Goal: Information Seeking & Learning: Learn about a topic

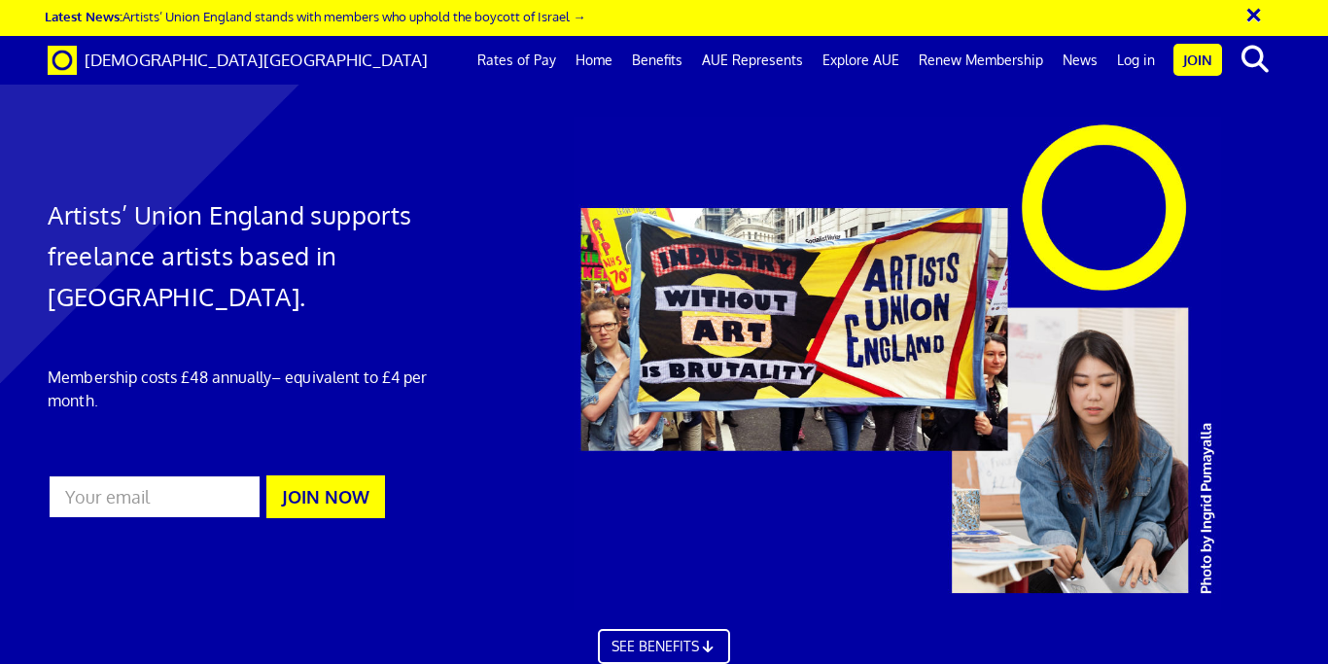
scroll to position [5342, 0]
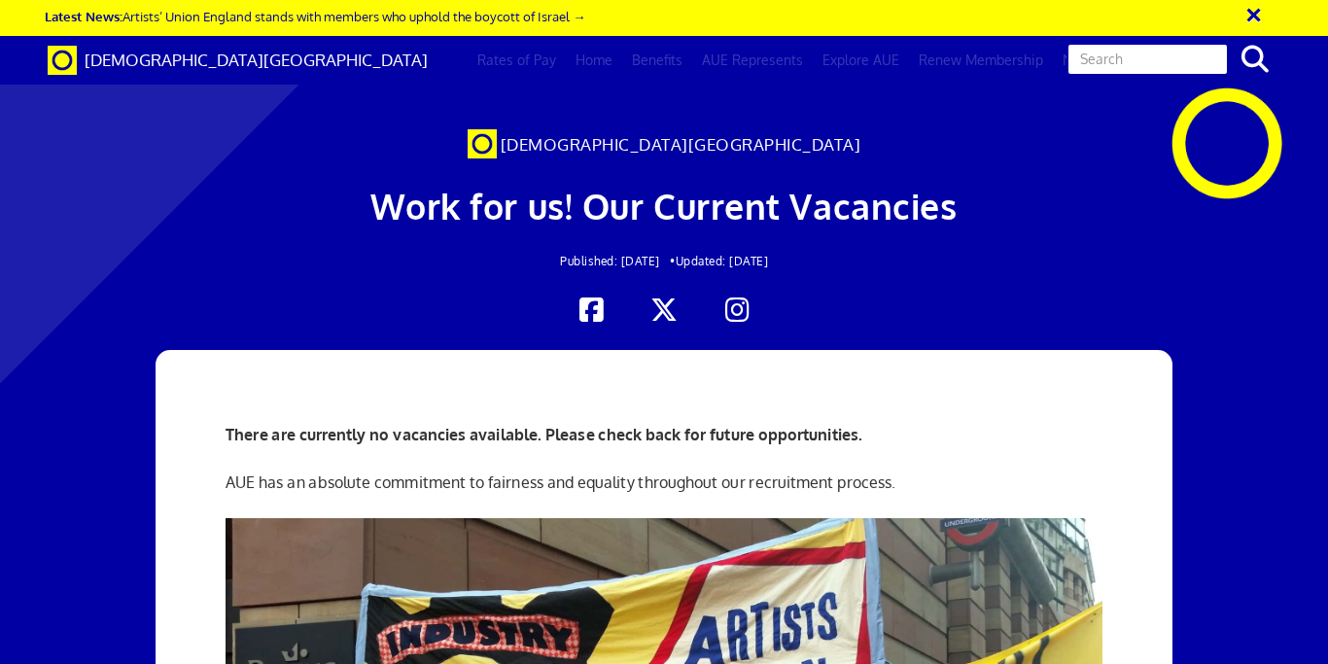
click at [1181, 61] on input "text" at bounding box center [1148, 59] width 162 height 33
type input "GCSE"
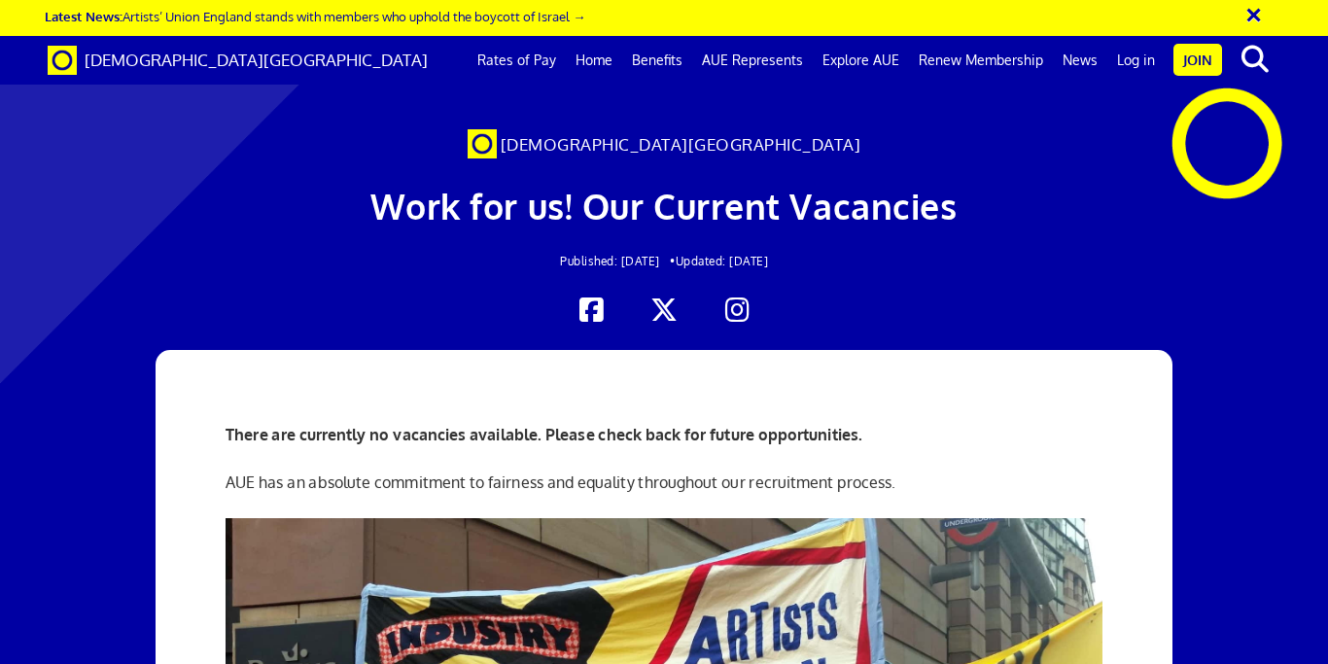
scroll to position [1313, 0]
